Goal: Task Accomplishment & Management: Manage account settings

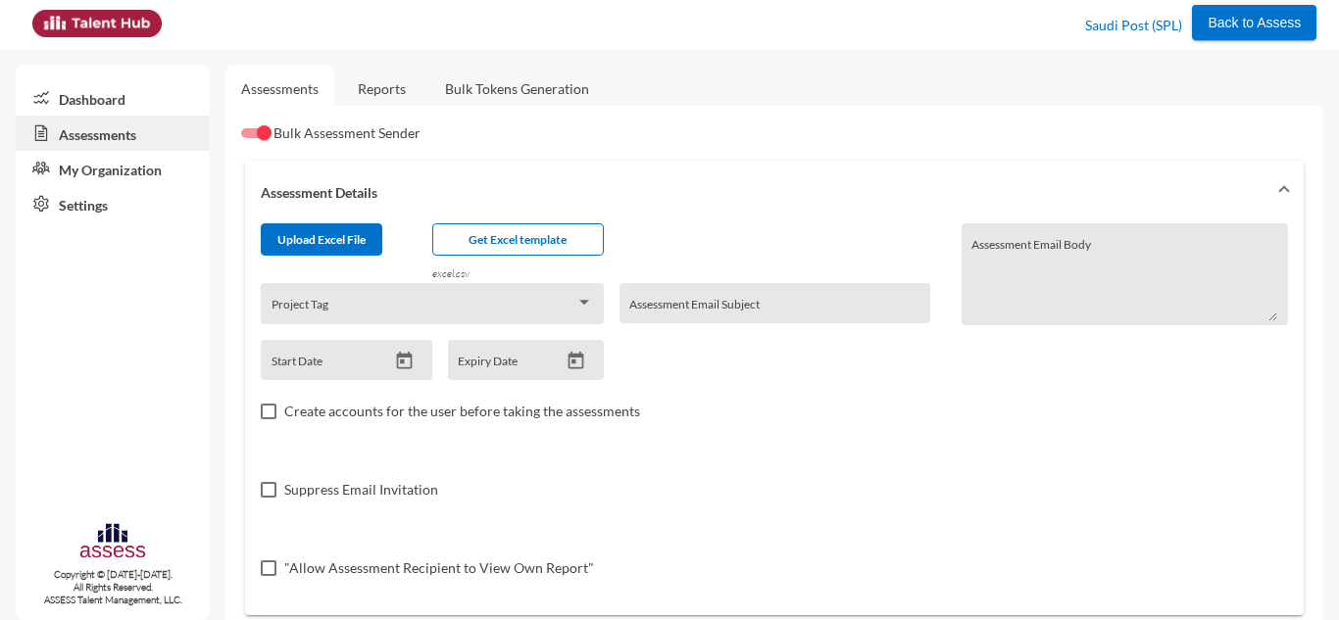
scroll to position [631, 0]
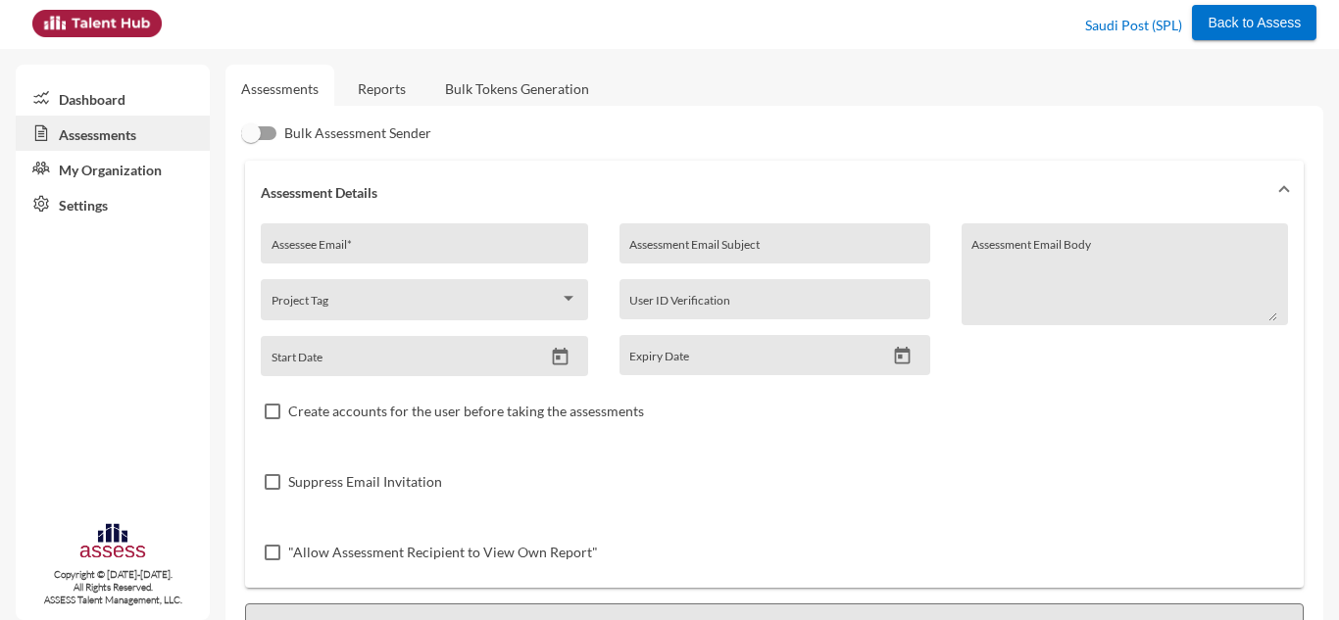
click at [111, 168] on link "My Organization" at bounding box center [113, 168] width 194 height 35
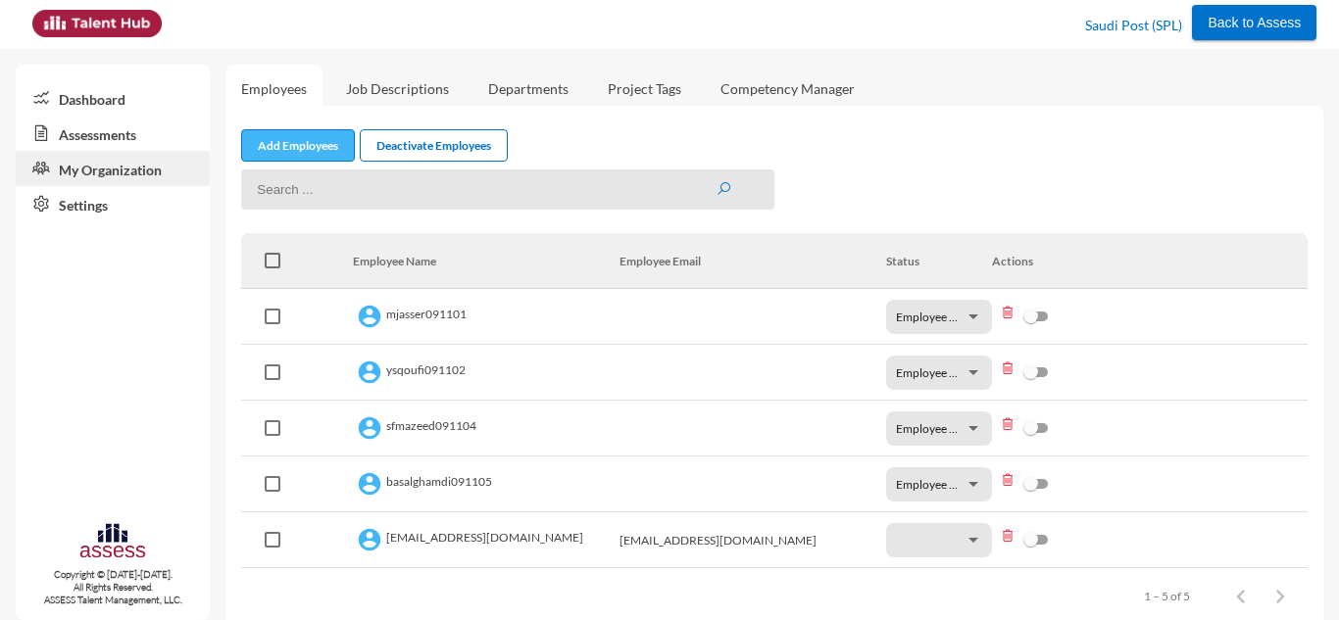
click at [265, 138] on link "Add Employees" at bounding box center [298, 145] width 114 height 32
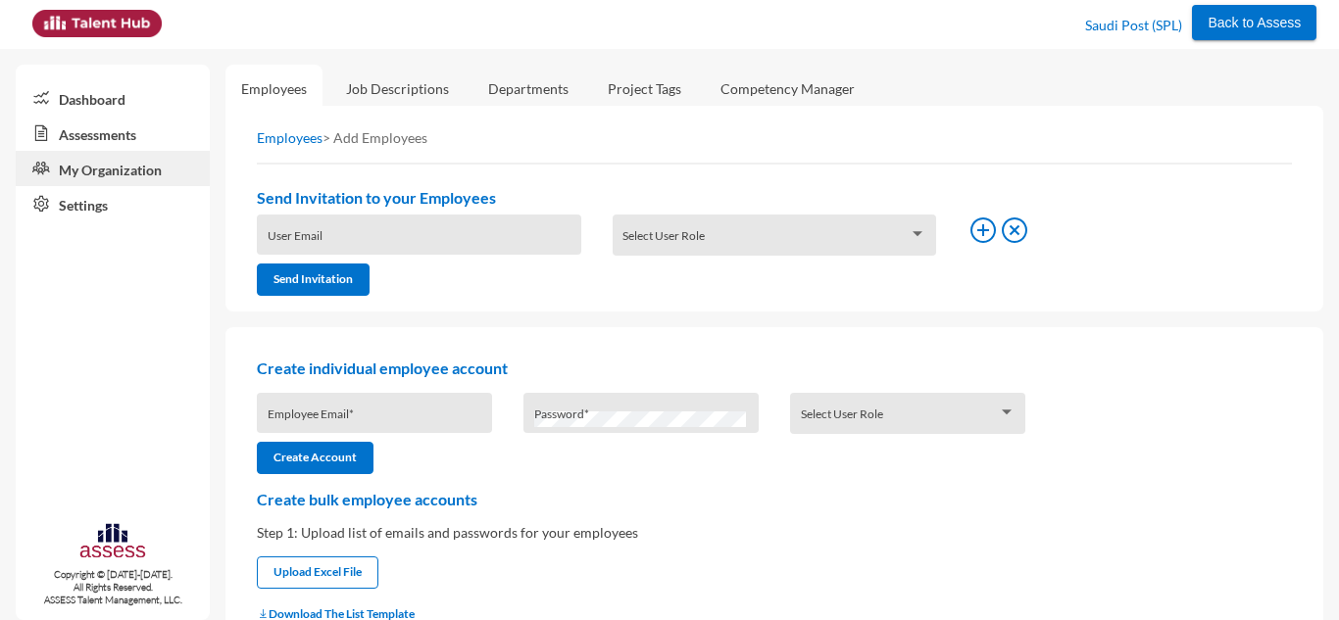
type input "carol.nashaat@assesstm.com"
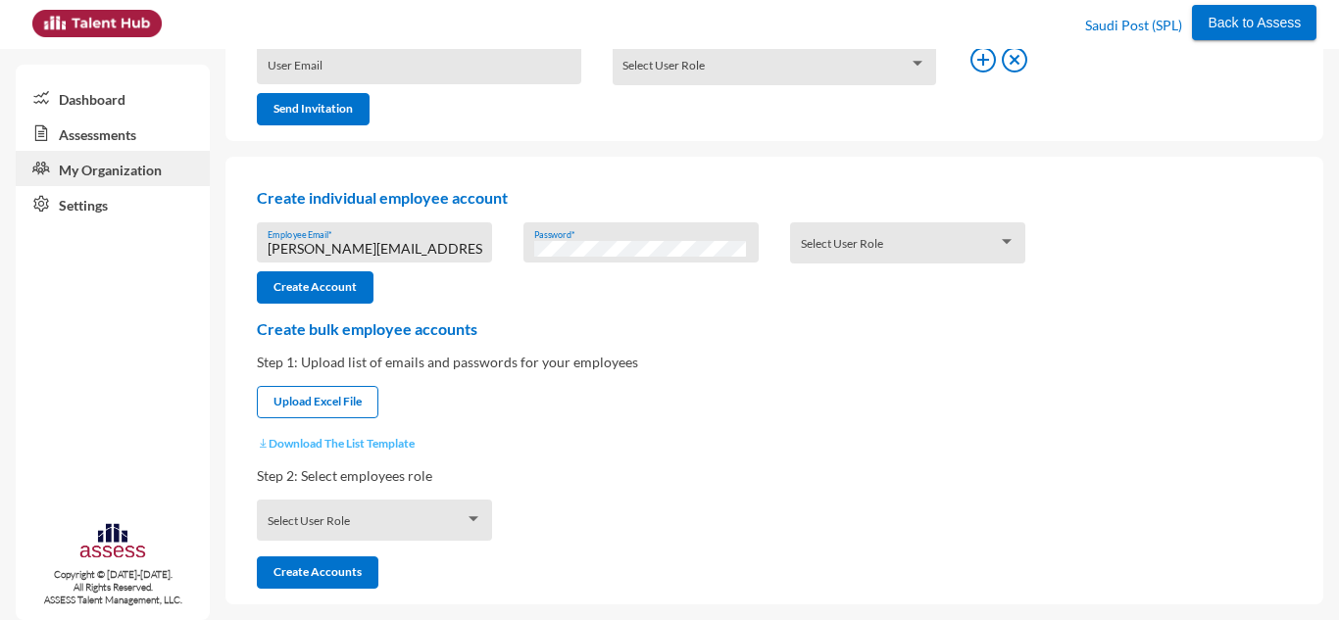
click at [312, 444] on button "Download The List Template" at bounding box center [336, 443] width 158 height 15
click at [348, 389] on button "Upload Excel File" at bounding box center [318, 402] width 122 height 32
click at [326, 406] on input "file" at bounding box center [318, 404] width 120 height 21
type input "C:\fakepath\UserListTemplate.csv"
click at [335, 518] on div "Select User Role" at bounding box center [375, 525] width 215 height 30
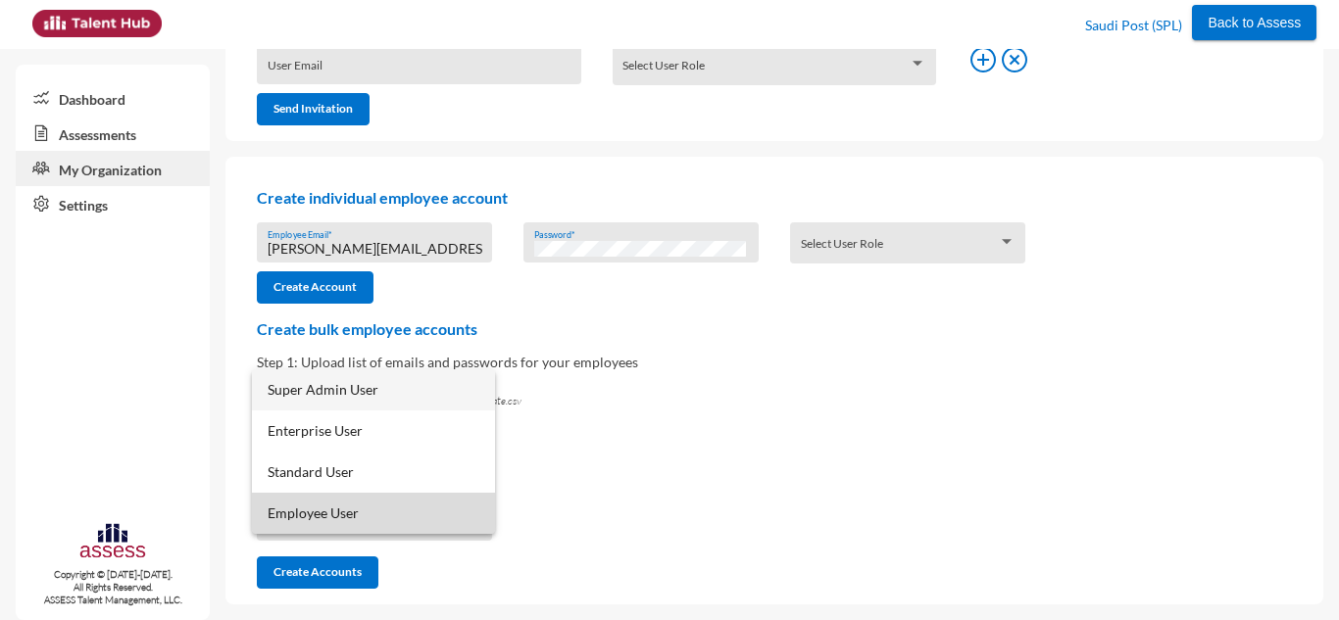
click at [343, 510] on span "Employee User" at bounding box center [374, 513] width 212 height 41
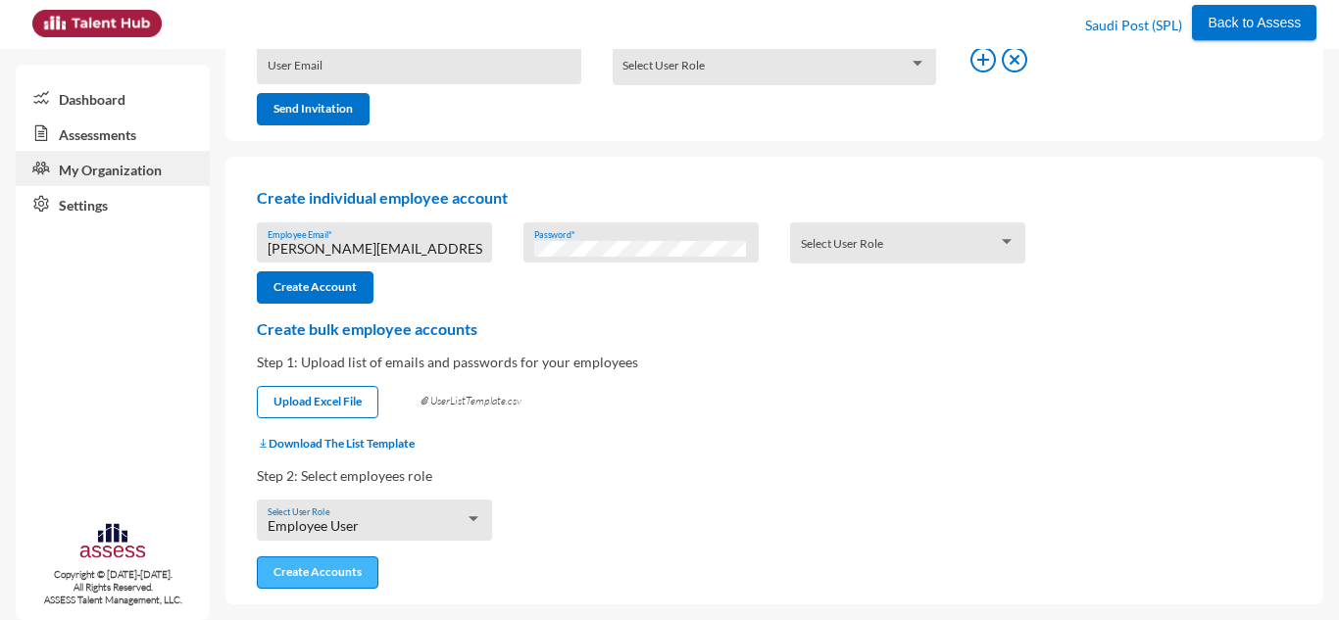
click at [332, 572] on button "Create Accounts" at bounding box center [318, 573] width 122 height 32
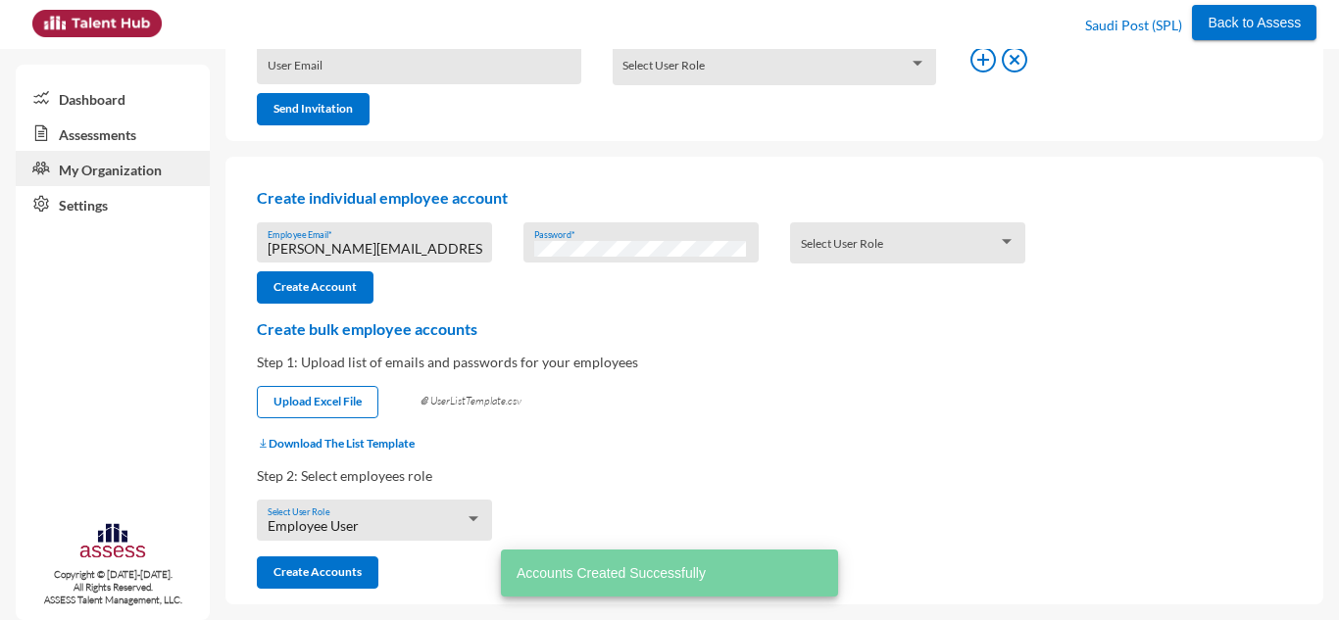
click at [125, 118] on link "Assessments" at bounding box center [113, 133] width 194 height 35
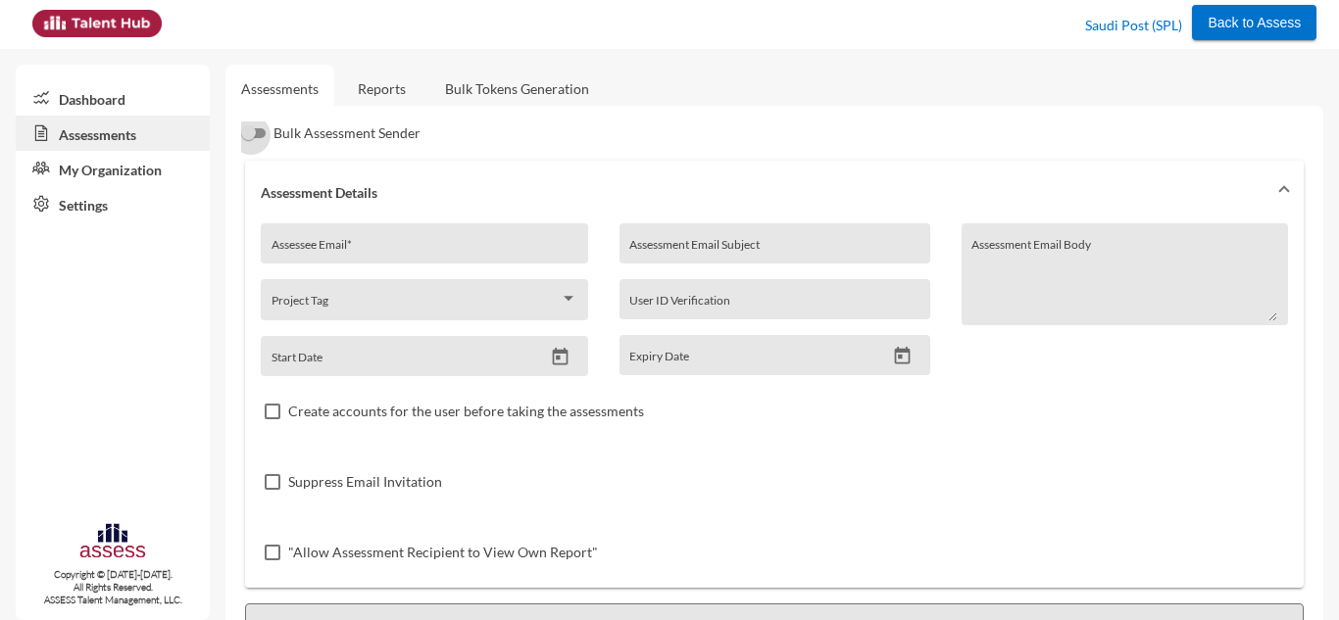
click at [261, 126] on div at bounding box center [251, 135] width 20 height 20
click at [251, 138] on input "Bulk Assessment Sender" at bounding box center [250, 138] width 1 height 1
checkbox input "true"
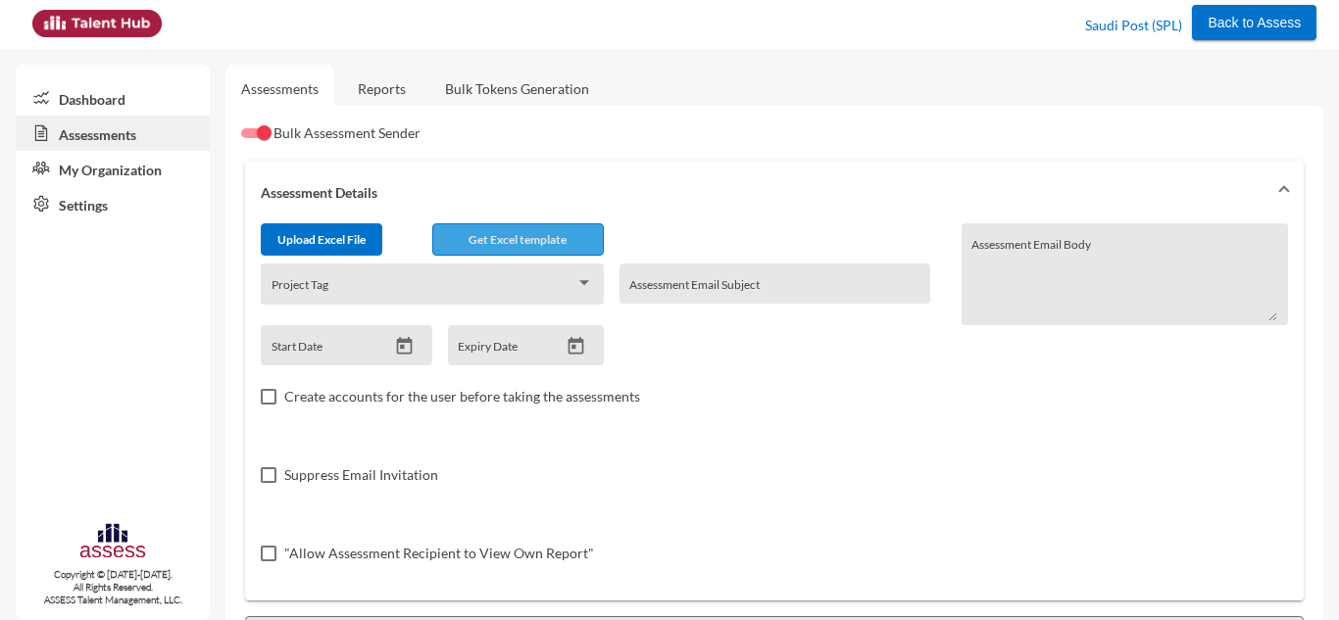
click at [515, 233] on span "Get Excel template" at bounding box center [518, 239] width 98 height 15
click at [491, 254] on button "Get Excel template" at bounding box center [518, 239] width 172 height 32
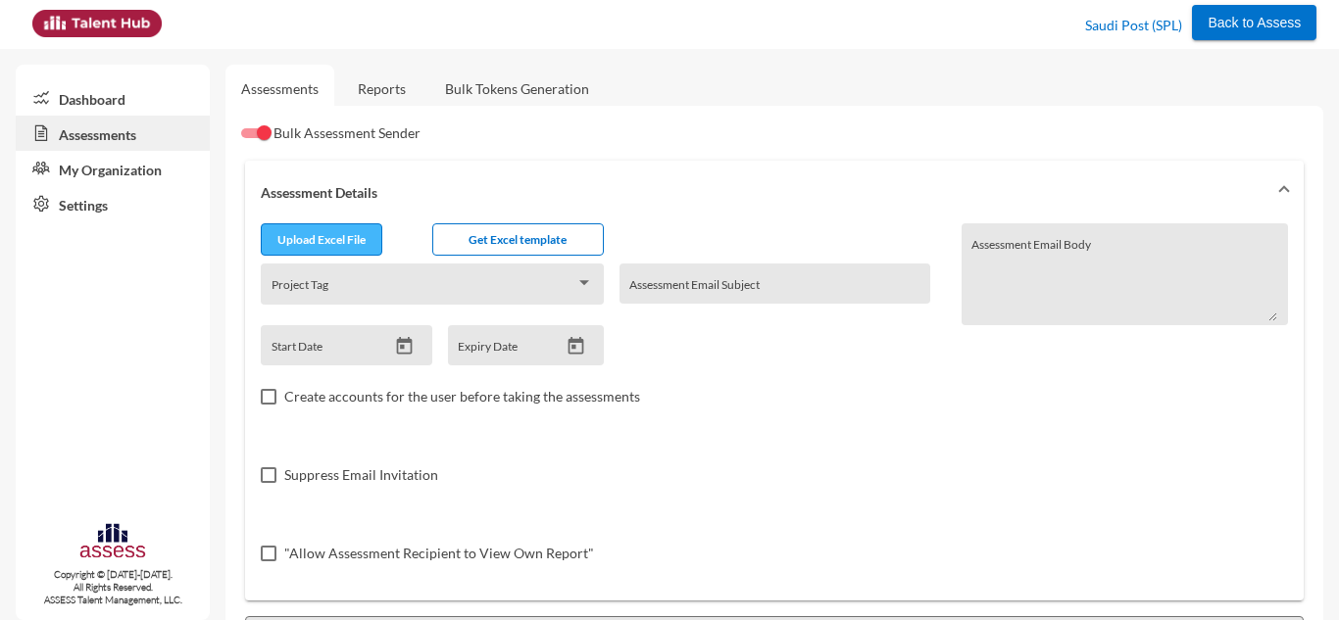
click at [336, 239] on input "file" at bounding box center [322, 242] width 120 height 21
type input "C:\fakepath\excel.csv"
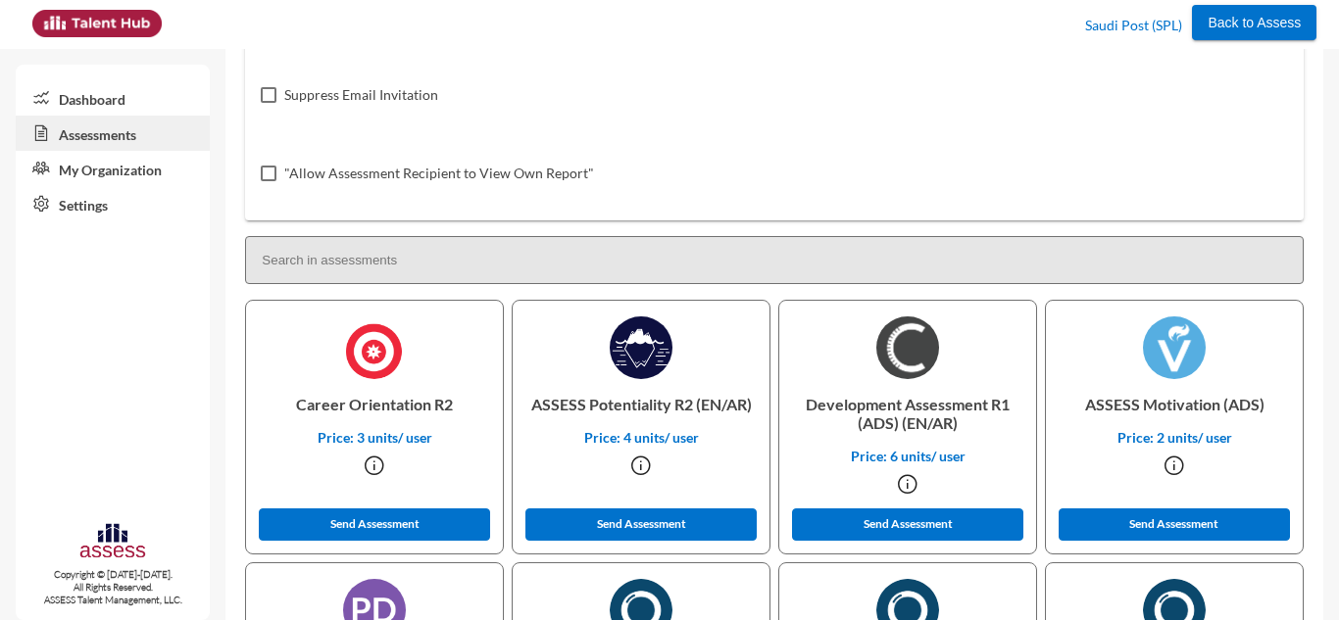
scroll to position [631, 0]
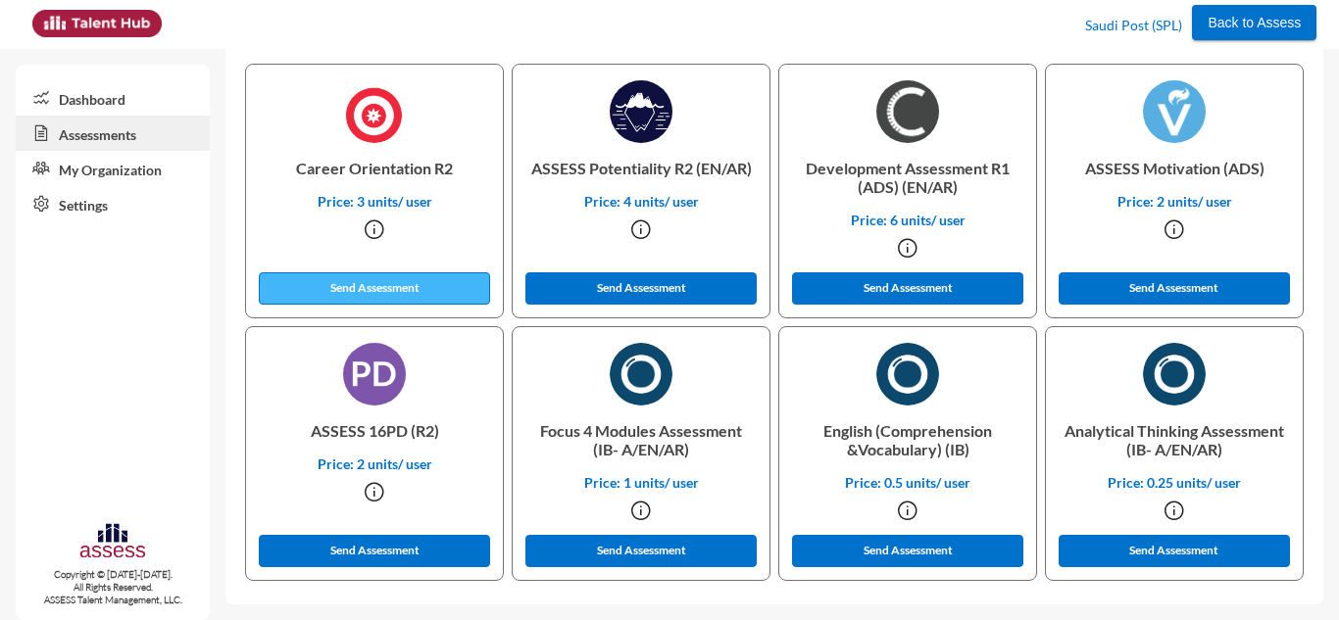
click at [433, 294] on button "Send Assessment" at bounding box center [374, 288] width 231 height 32
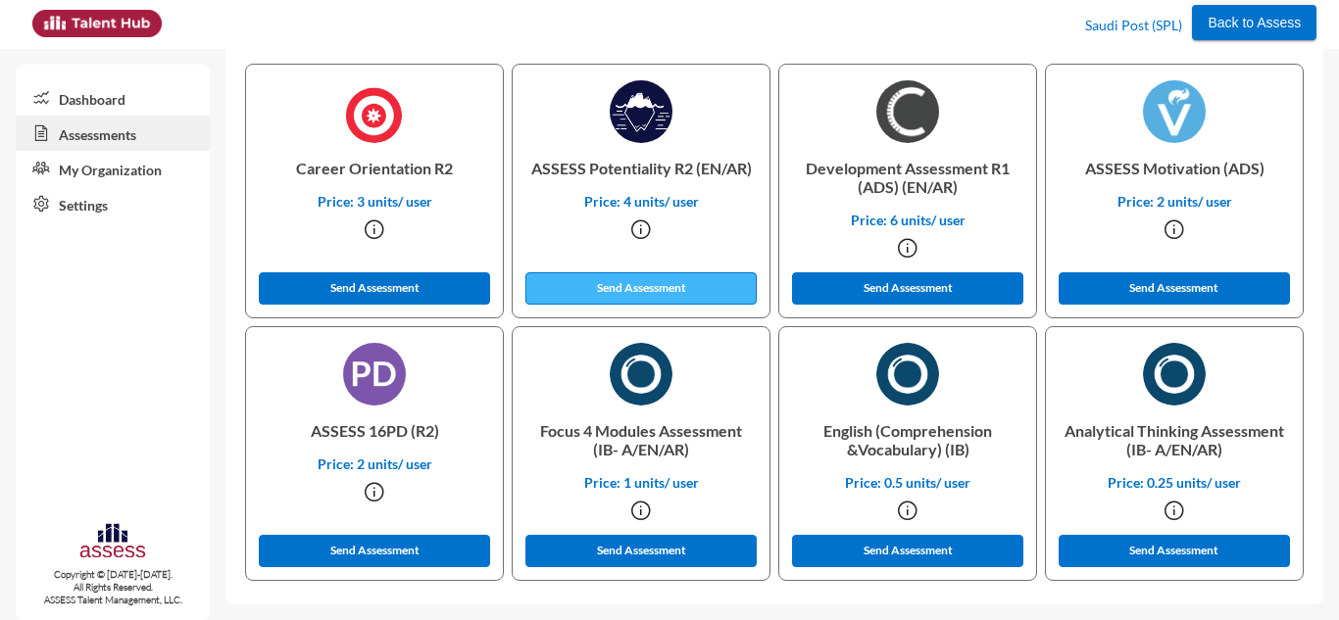
click at [586, 295] on button "Send Assessment" at bounding box center [640, 288] width 231 height 32
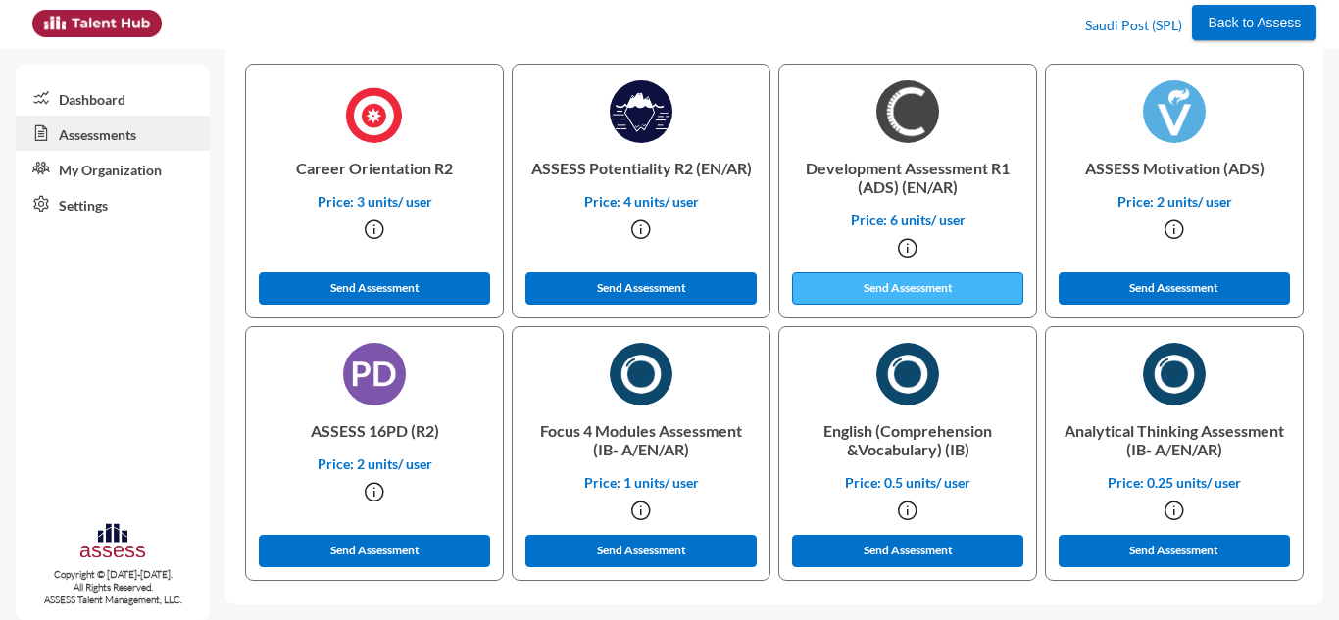
click at [812, 297] on button "Send Assessment" at bounding box center [907, 288] width 231 height 32
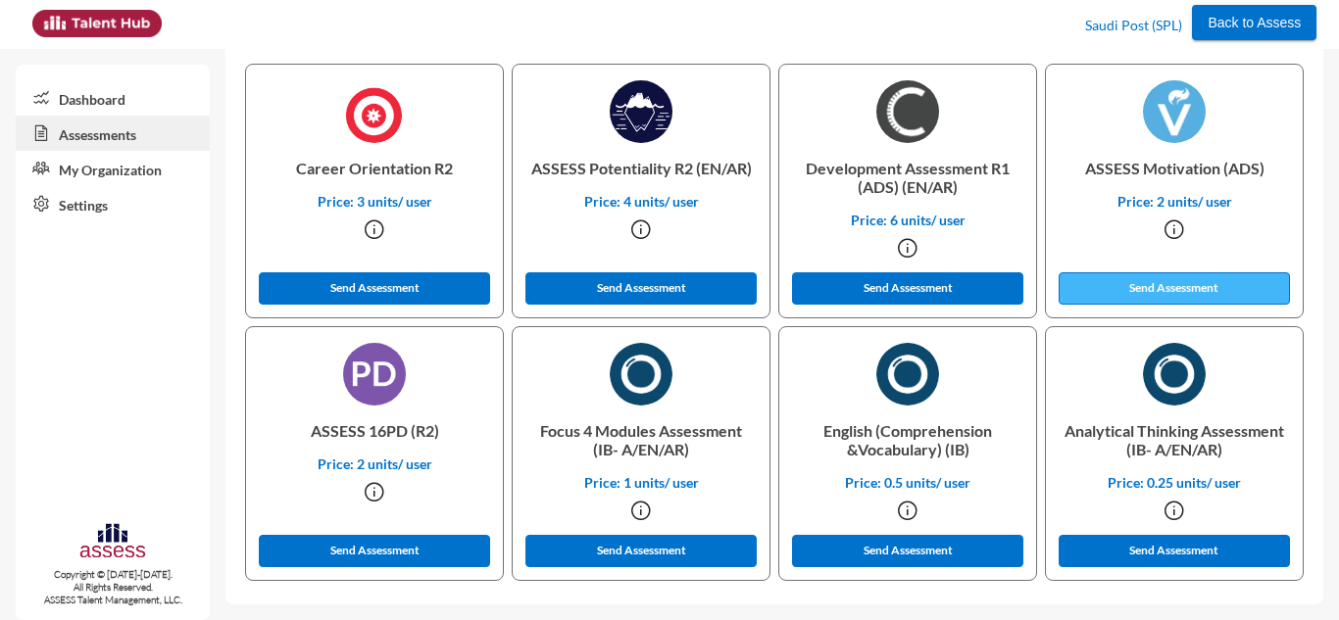
click at [1091, 290] on button "Send Assessment" at bounding box center [1174, 288] width 231 height 32
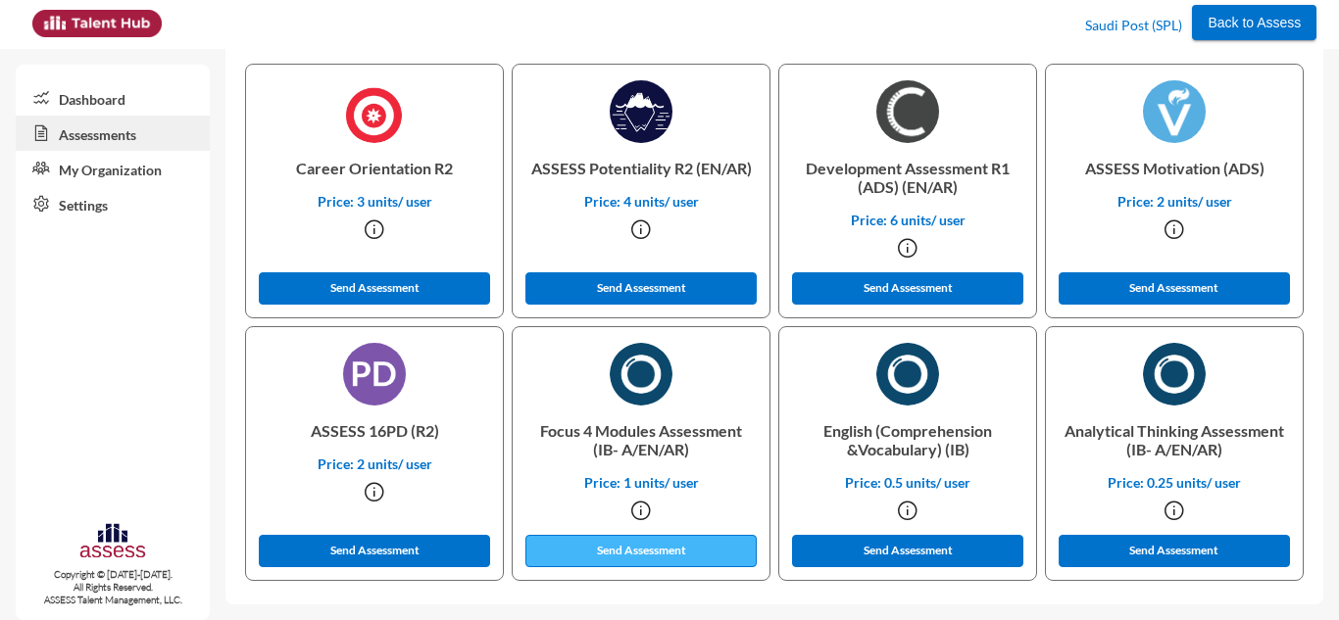
click at [675, 542] on button "Send Assessment" at bounding box center [640, 551] width 231 height 32
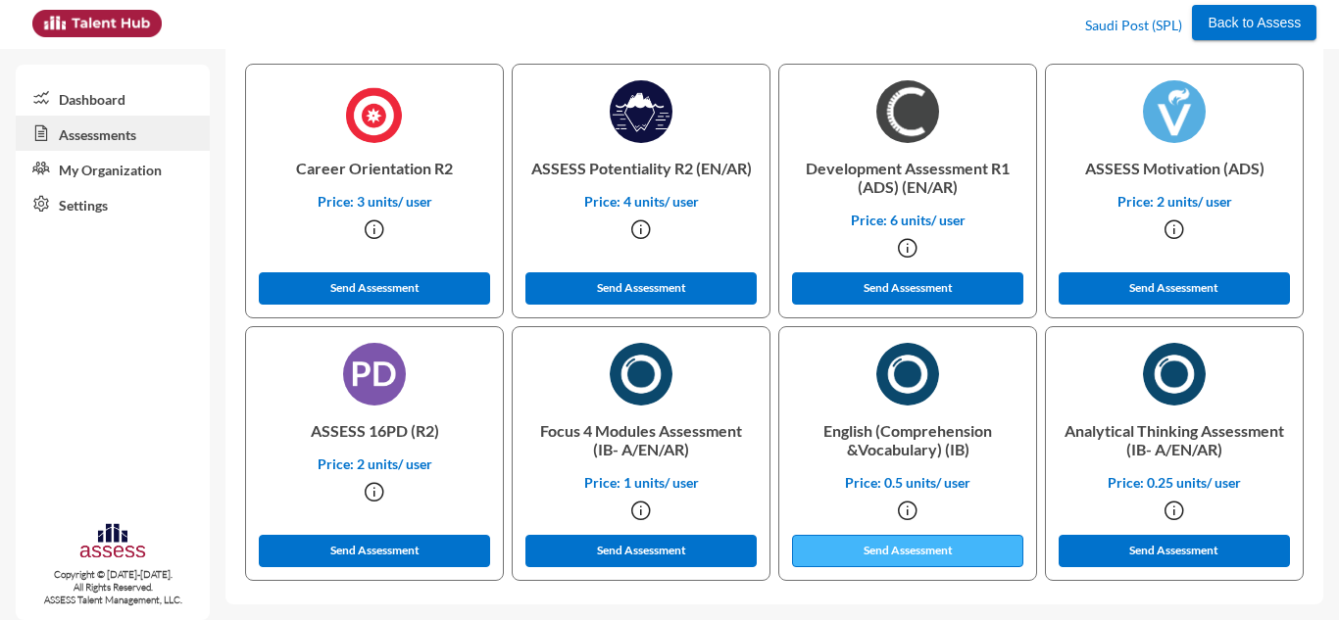
click at [832, 547] on button "Send Assessment" at bounding box center [907, 551] width 231 height 32
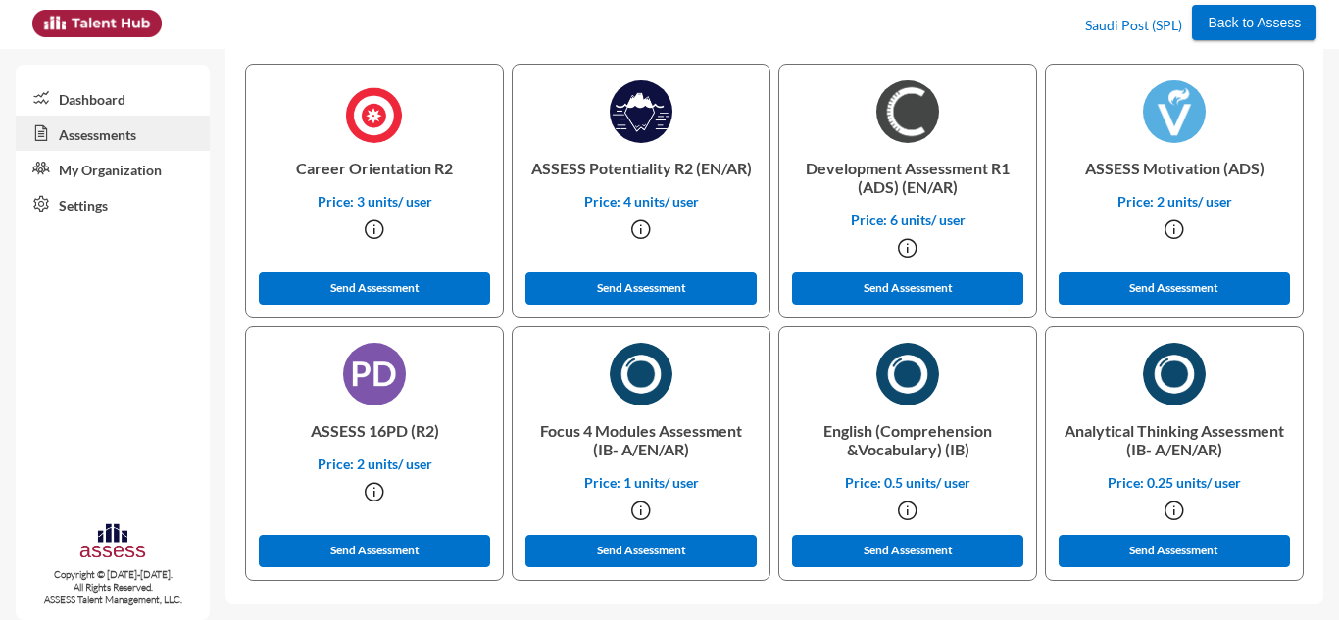
click at [276, 30] on div at bounding box center [152, 28] width 259 height 56
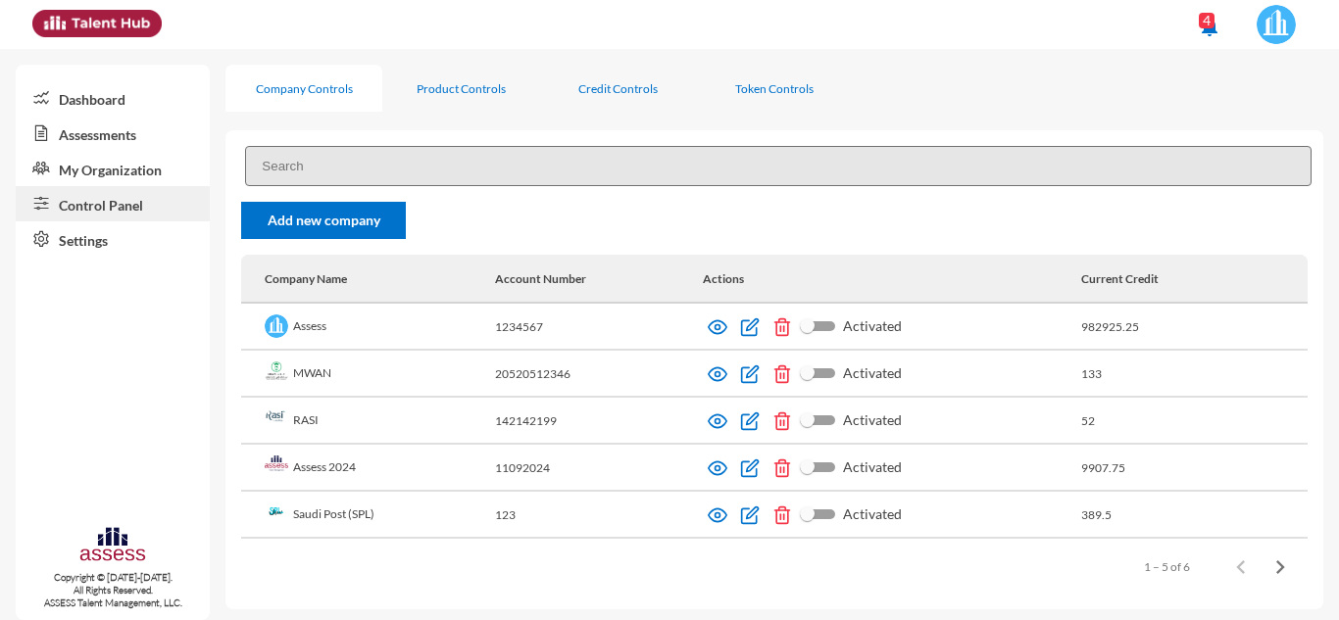
scroll to position [8, 0]
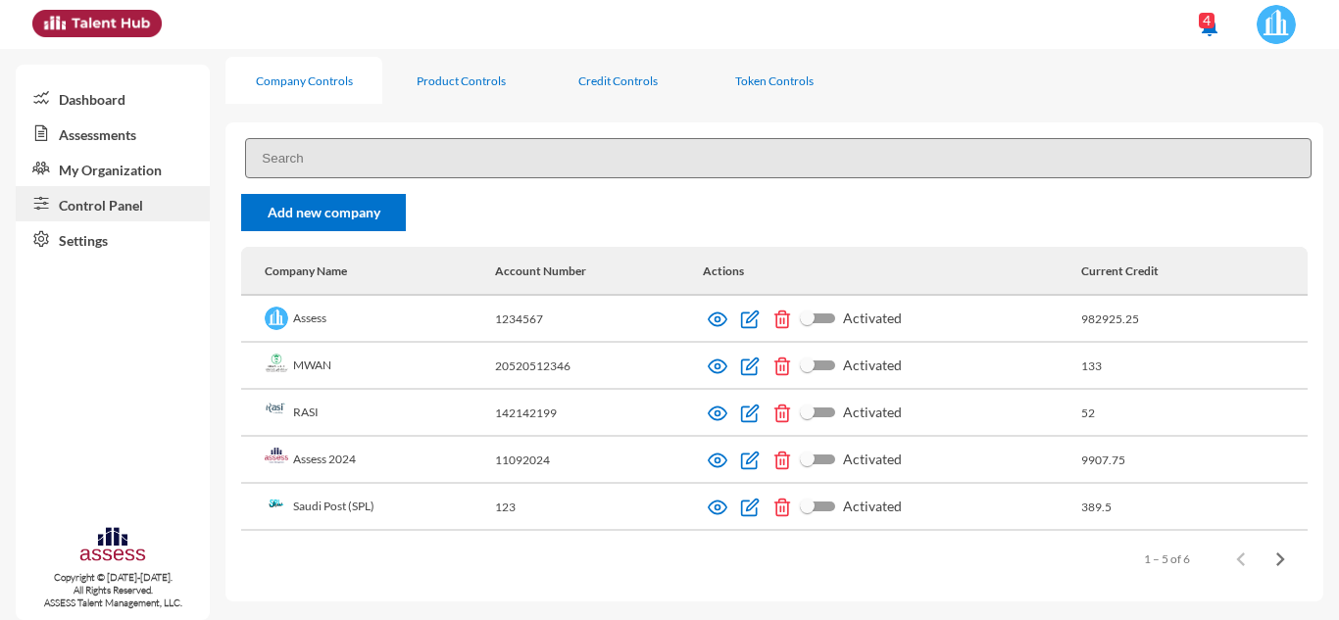
click at [338, 31] on div "notifications 4" at bounding box center [670, 24] width 1295 height 49
click at [165, 202] on link "Control Panel" at bounding box center [113, 203] width 194 height 35
